Goal: Task Accomplishment & Management: Use online tool/utility

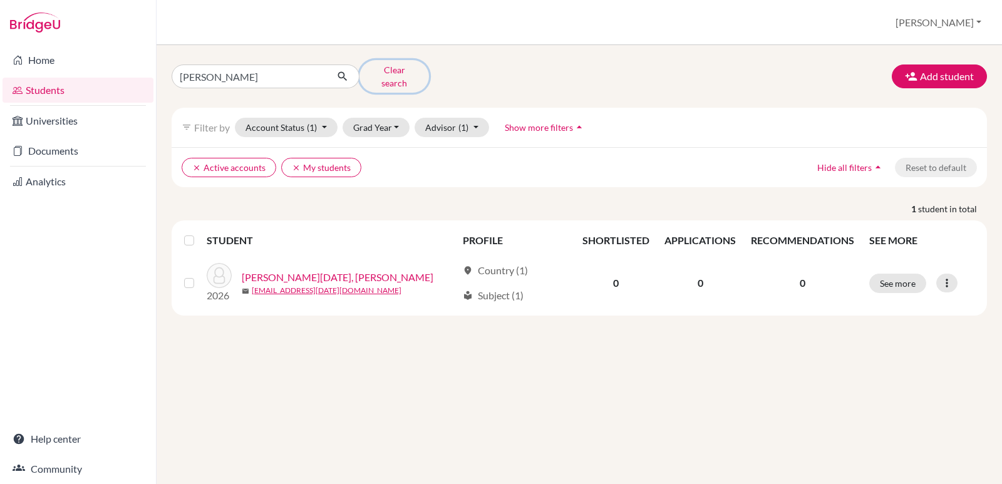
click at [385, 68] on button "Clear search" at bounding box center [395, 76] width 70 height 33
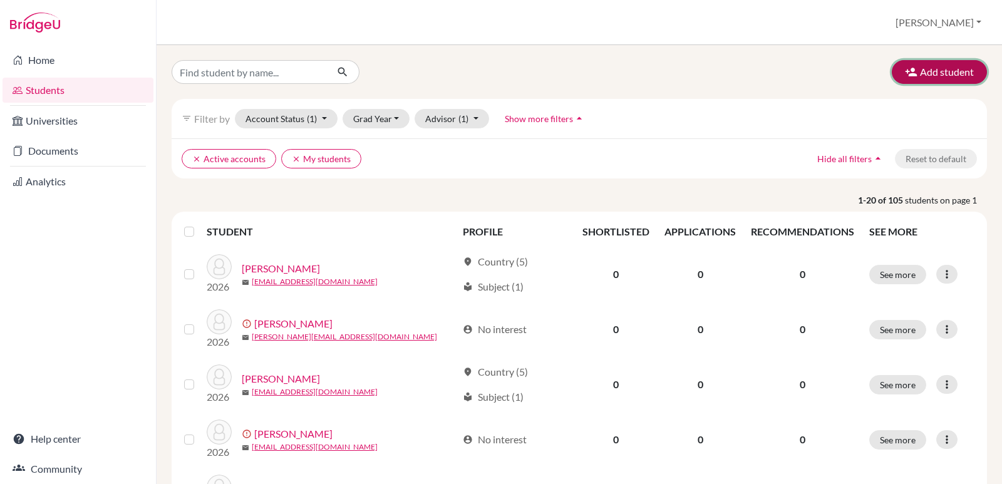
click at [921, 64] on button "Add student" at bounding box center [939, 72] width 95 height 24
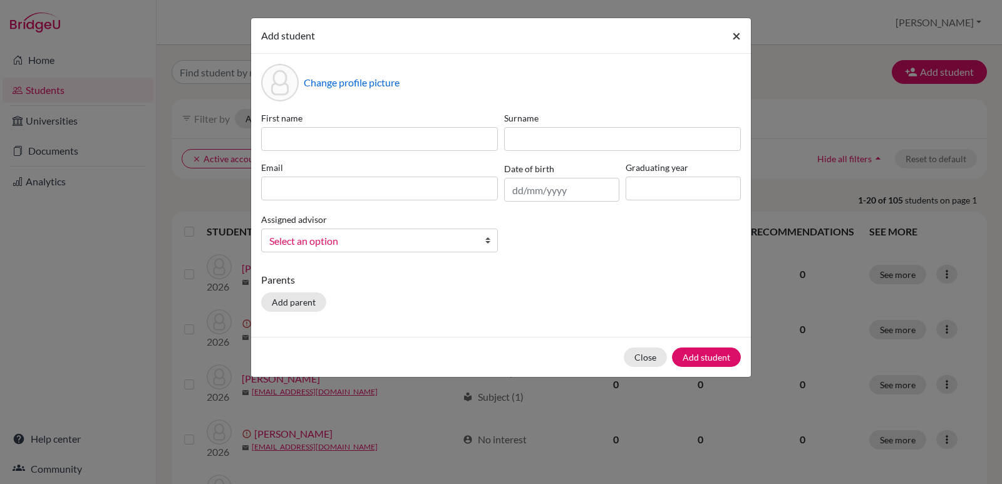
click at [737, 38] on span "×" at bounding box center [736, 35] width 9 height 18
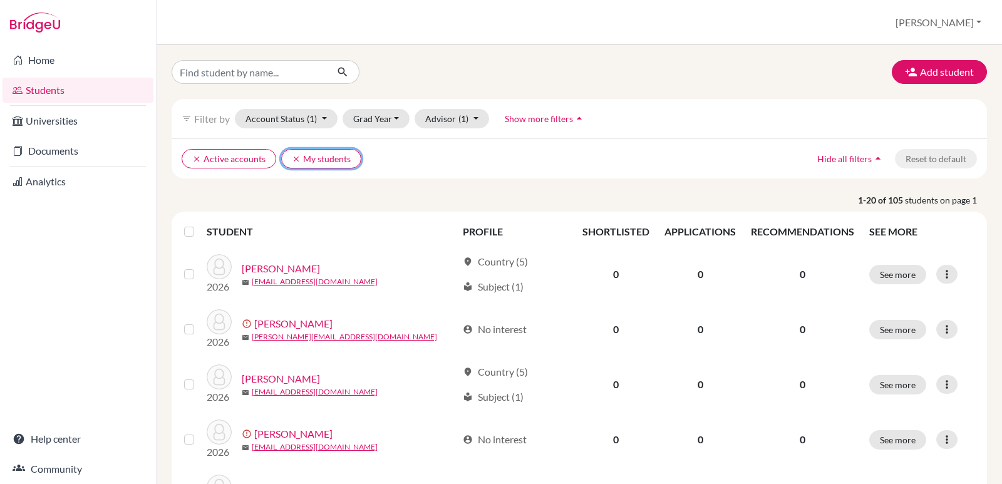
click at [292, 158] on icon "clear" at bounding box center [296, 159] width 9 height 9
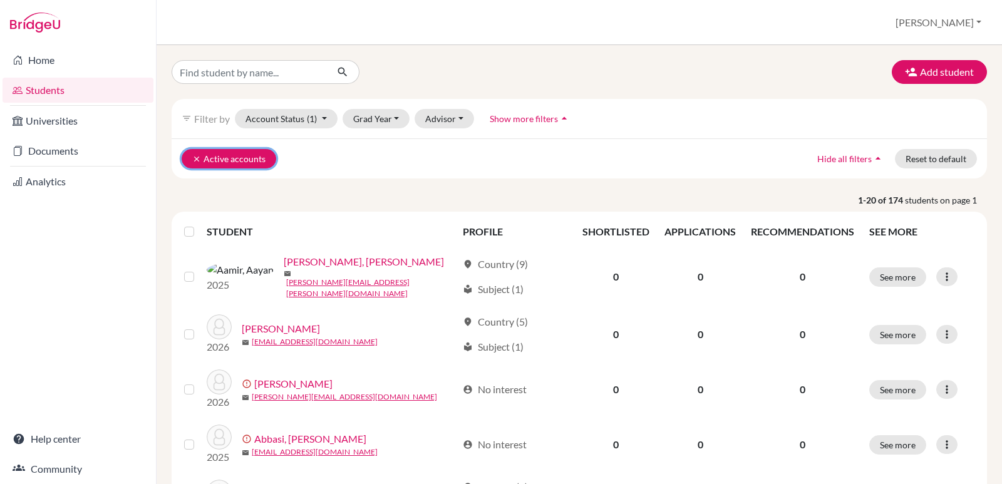
click at [193, 155] on icon "clear" at bounding box center [196, 159] width 9 height 9
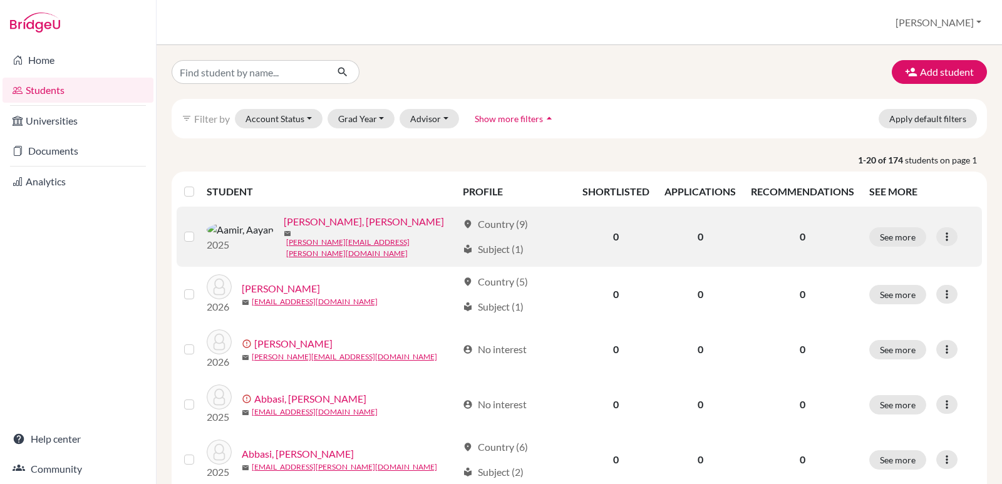
click at [284, 228] on link "[PERSON_NAME], [PERSON_NAME]" at bounding box center [364, 221] width 160 height 15
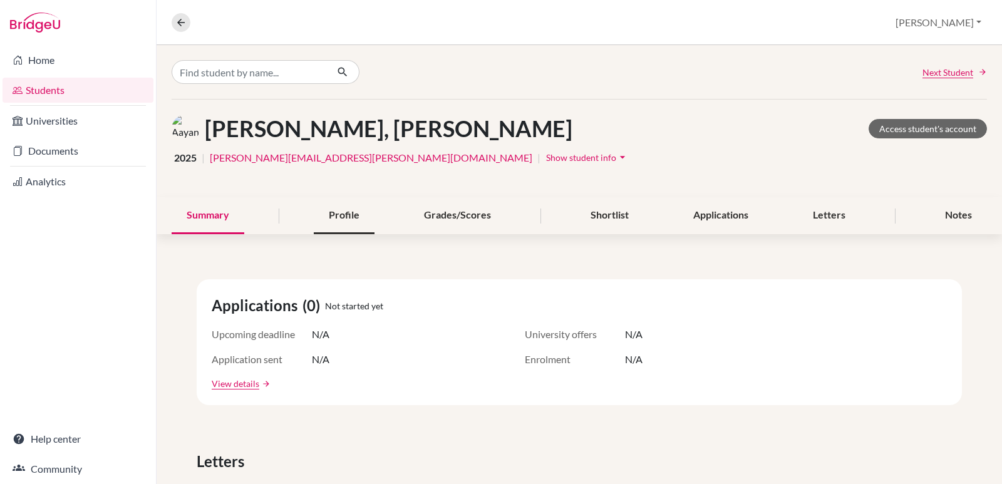
click at [347, 209] on div "Profile" at bounding box center [344, 215] width 61 height 37
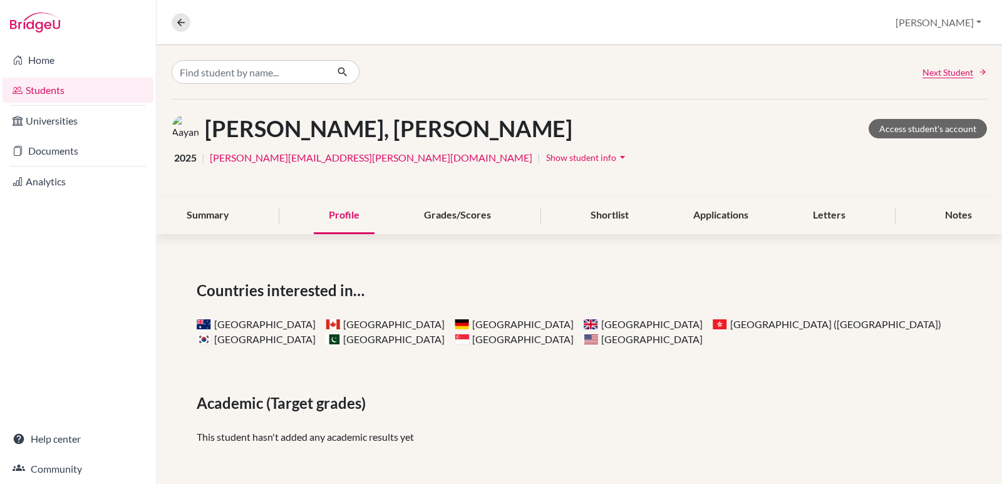
click at [125, 106] on li "Universities" at bounding box center [78, 121] width 156 height 30
click at [125, 97] on link "Students" at bounding box center [78, 90] width 151 height 25
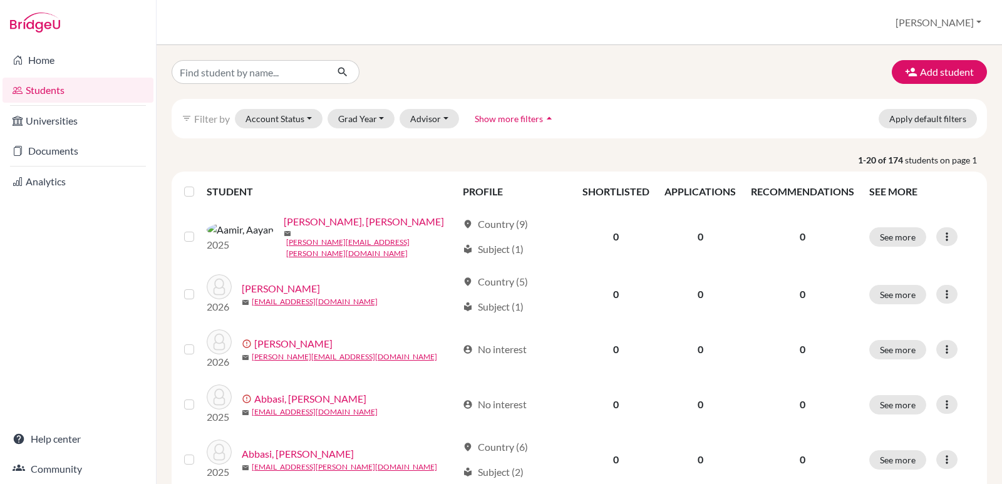
drag, startPoint x: 1002, startPoint y: 388, endPoint x: 510, endPoint y: 71, distance: 585.0
click at [510, 71] on div "Add student" at bounding box center [579, 72] width 834 height 24
click at [980, 21] on button "[PERSON_NAME]" at bounding box center [938, 23] width 97 height 24
click at [942, 76] on link "School Settings" at bounding box center [892, 71] width 99 height 20
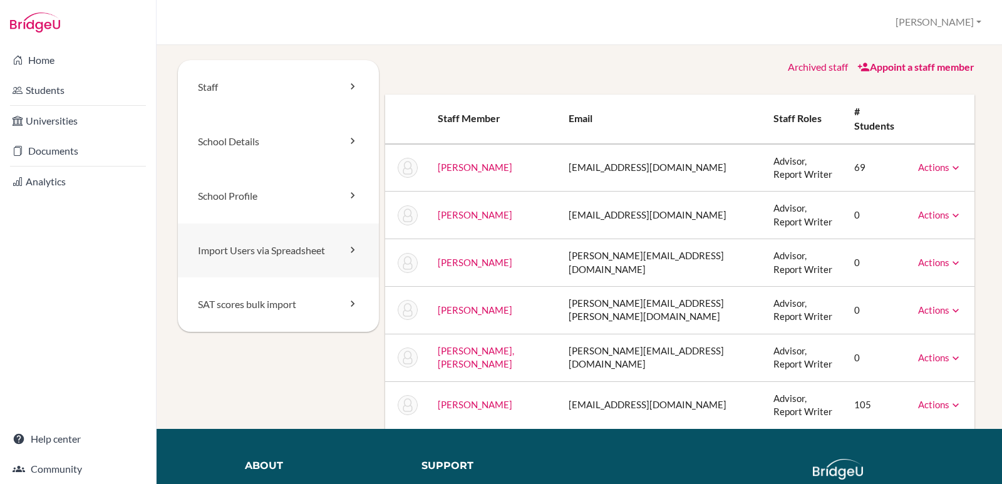
click at [360, 252] on link "Import Users via Spreadsheet" at bounding box center [278, 251] width 201 height 54
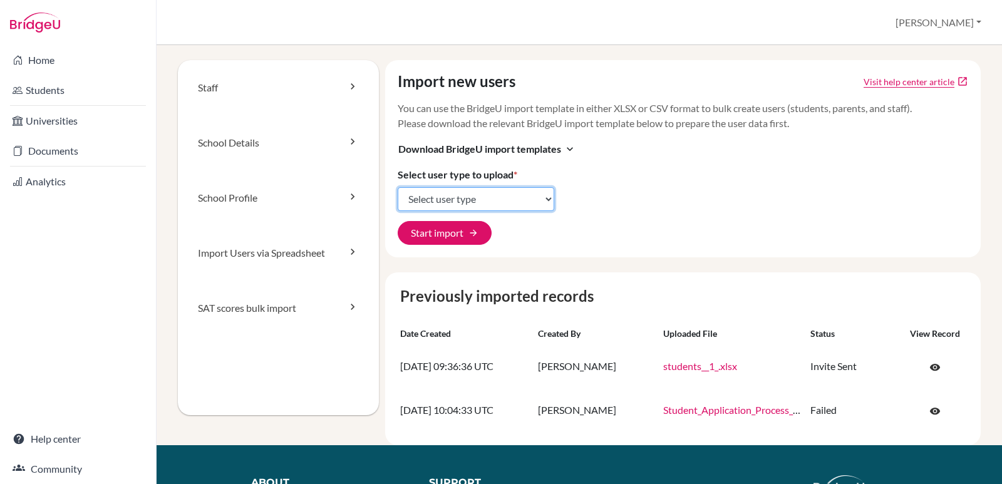
click at [510, 206] on select "Select user type Students Students and parents Parents Advisors Report writers" at bounding box center [476, 199] width 157 height 24
select select "students"
click at [398, 187] on select "Select user type Students Students and parents Parents Advisors Report writers" at bounding box center [476, 199] width 157 height 24
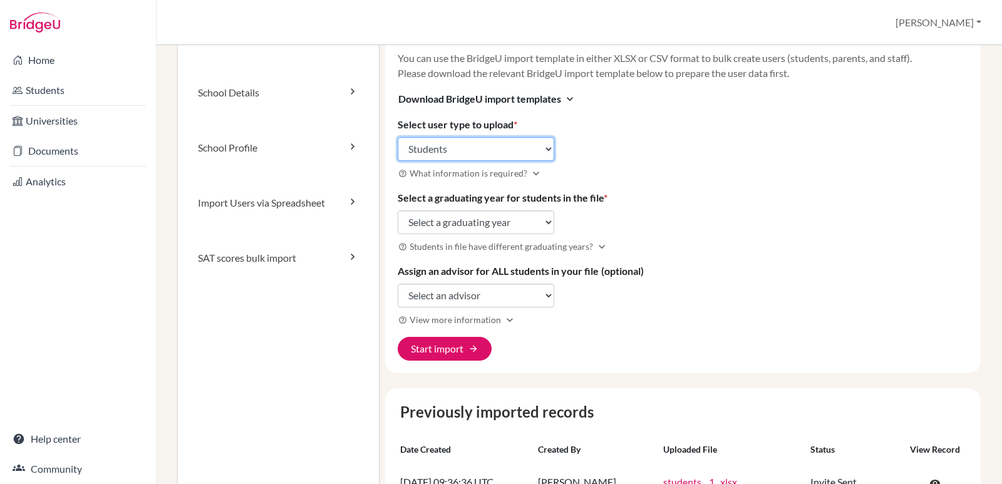
scroll to position [45, 0]
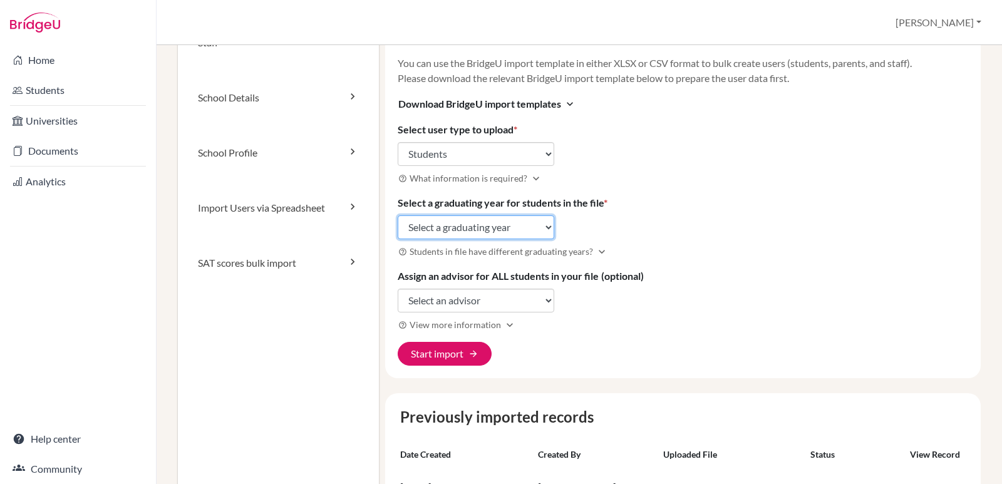
click at [489, 225] on select "Select a graduating year 2024 2025 2026 2027 2028 2029" at bounding box center [476, 227] width 157 height 24
select select "2026"
click at [398, 215] on select "Select a graduating year 2024 2025 2026 2027 2028 2029" at bounding box center [476, 227] width 157 height 24
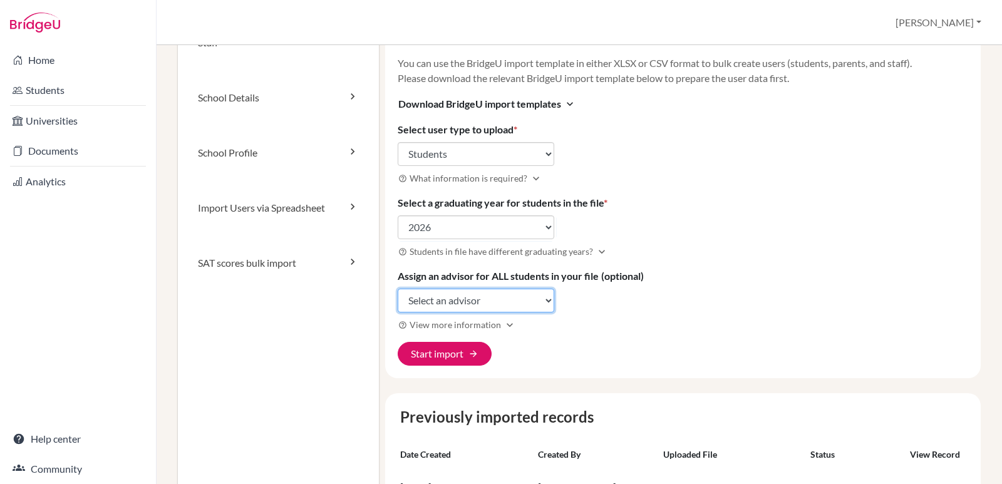
click at [487, 296] on select "Select an advisor Saira Akram Fatima Farooq Najla Hashmi Nadine Murtaza Samiya …" at bounding box center [476, 301] width 157 height 24
select select "442960"
click at [398, 289] on select "Select an advisor Saira Akram Fatima Farooq Najla Hashmi Nadine Murtaza Samiya …" at bounding box center [476, 301] width 157 height 24
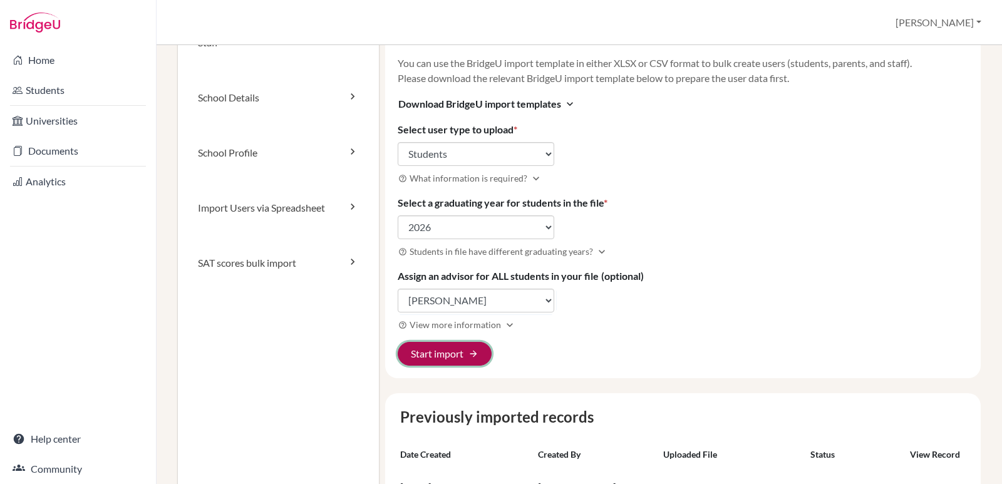
click at [445, 358] on button "Start import arrow_forward" at bounding box center [445, 354] width 94 height 24
